Goal: Register for event/course

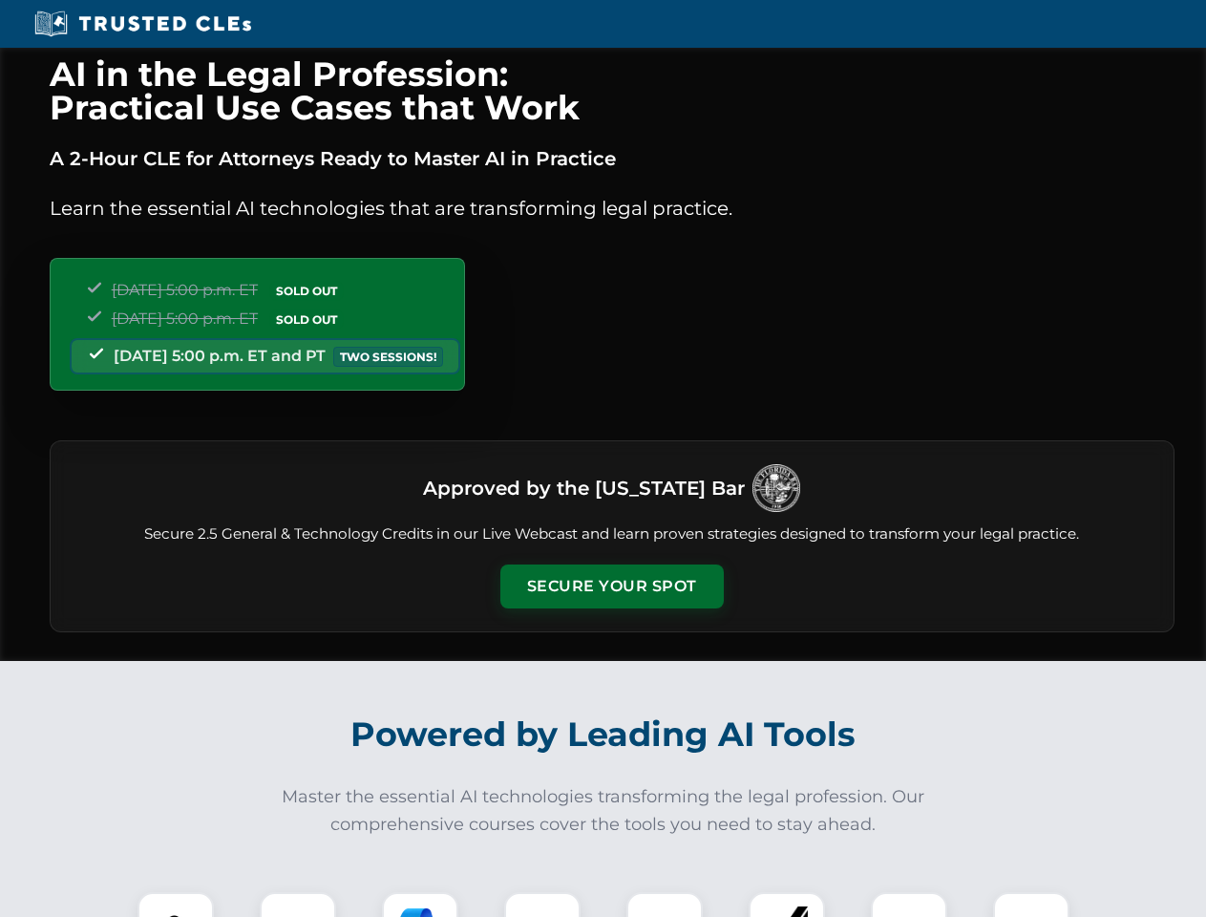
click at [611, 586] on button "Secure Your Spot" at bounding box center [613, 587] width 224 height 44
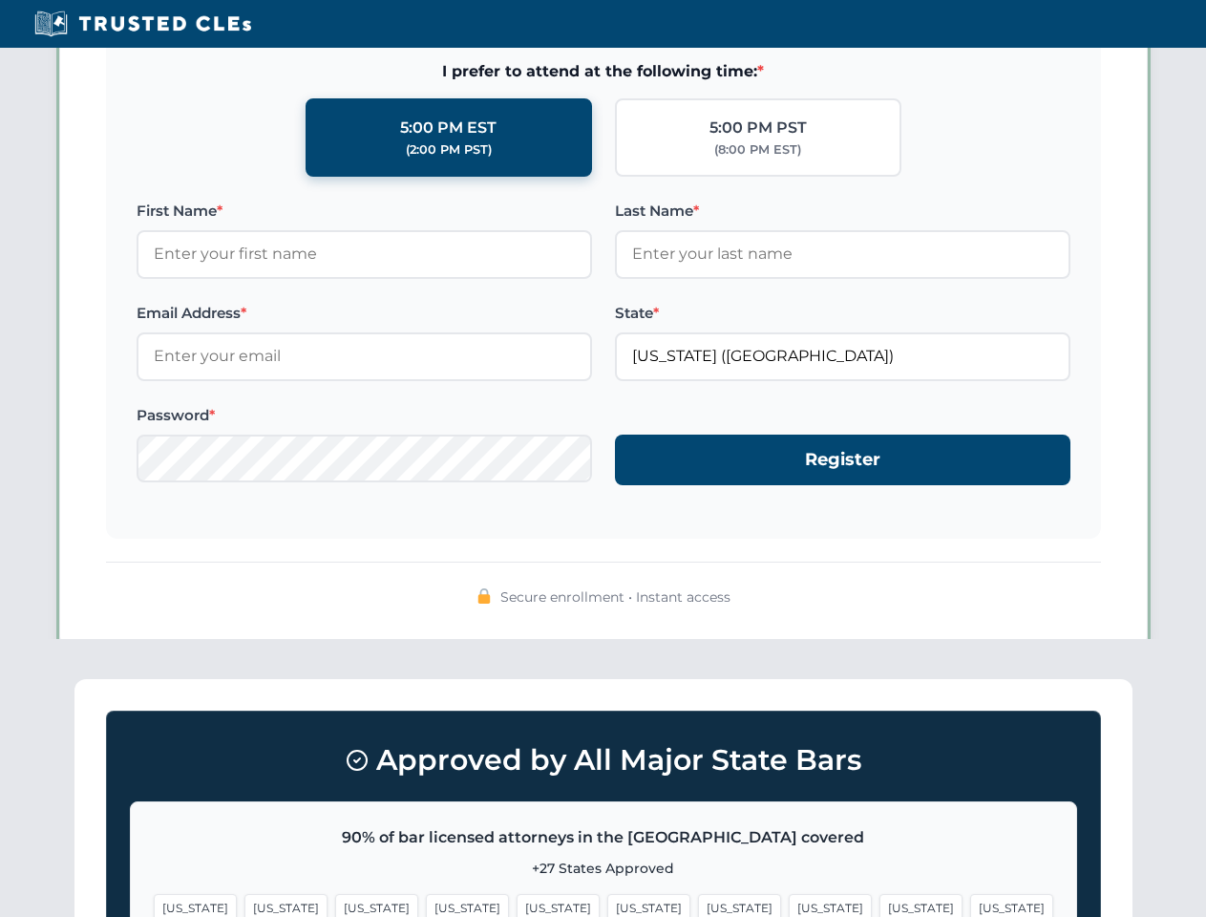
click at [698, 905] on span "[US_STATE]" at bounding box center [739, 908] width 83 height 28
click at [880, 905] on span "[US_STATE]" at bounding box center [921, 908] width 83 height 28
